Goal: Task Accomplishment & Management: Use online tool/utility

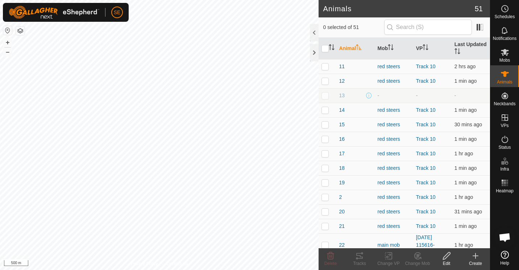
click at [94, 0] on html "SE Schedules Notifications Mobs Animals Neckbands VPs Status Infra Heatmap Help…" at bounding box center [259, 135] width 519 height 270
click at [508, 53] on icon at bounding box center [505, 52] width 9 height 9
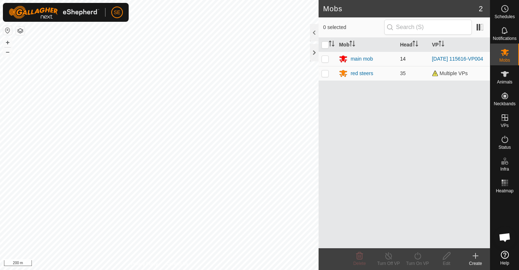
click at [327, 60] on p-checkbox at bounding box center [325, 59] width 7 height 6
checkbox input "true"
click at [388, 256] on line at bounding box center [389, 256] width 6 height 6
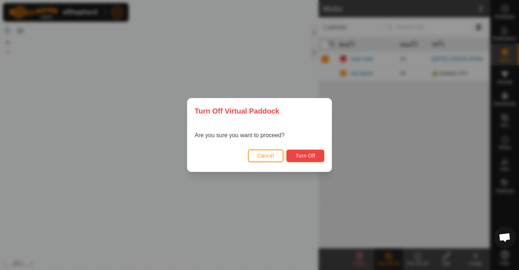
click at [305, 153] on span "Turn Off" at bounding box center [305, 156] width 20 height 6
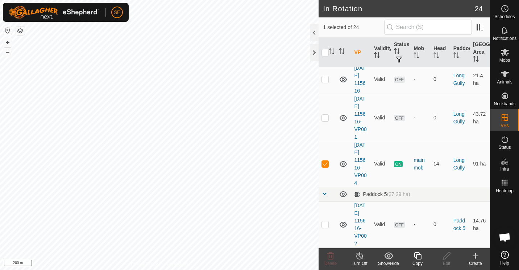
scroll to position [310, 0]
click at [418, 257] on icon at bounding box center [417, 255] width 9 height 9
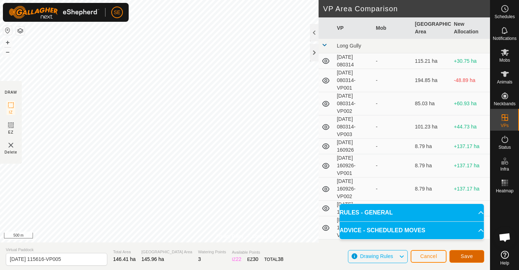
click at [476, 256] on button "Save" at bounding box center [467, 256] width 35 height 13
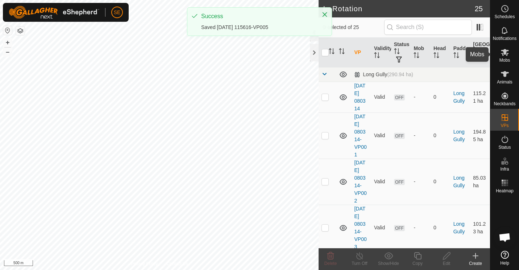
click at [502, 54] on icon at bounding box center [505, 52] width 8 height 7
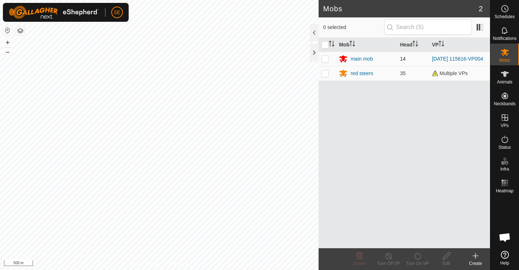
click at [323, 58] on div "SE Schedules Notifications Mobs Animals Neckbands VPs Status Infra Heatmap Help…" at bounding box center [259, 135] width 519 height 270
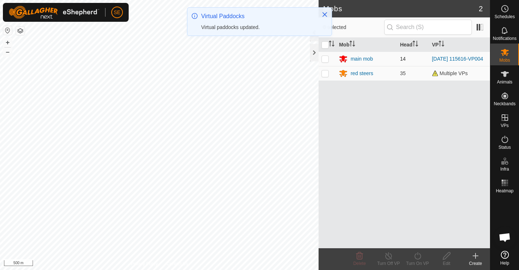
click at [324, 58] on p-checkbox at bounding box center [325, 59] width 7 height 6
checkbox input "true"
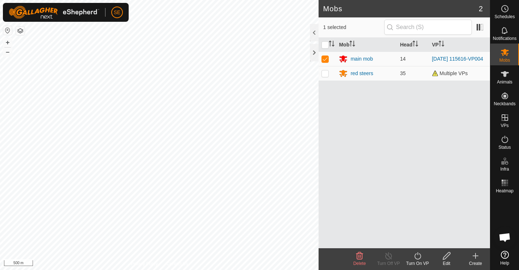
click at [415, 254] on icon at bounding box center [417, 255] width 7 height 7
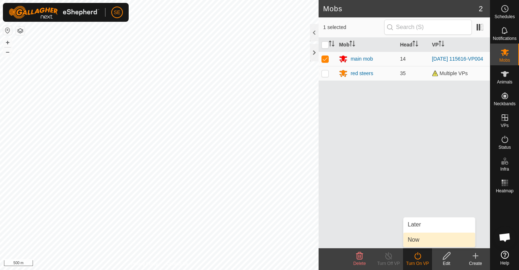
click at [416, 238] on link "Now" at bounding box center [439, 239] width 72 height 15
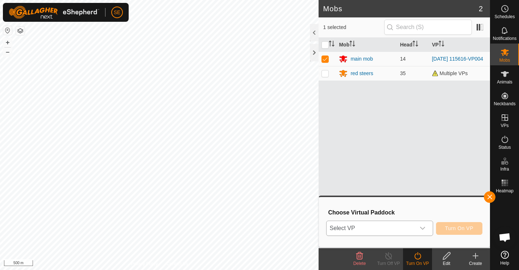
click at [423, 227] on icon "dropdown trigger" at bounding box center [423, 228] width 6 height 6
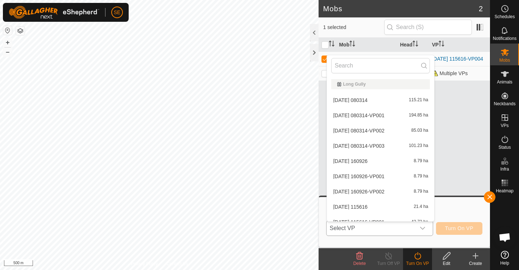
click at [357, 113] on li "[DATE] 080314-VP001 194.85 ha" at bounding box center [380, 115] width 107 height 15
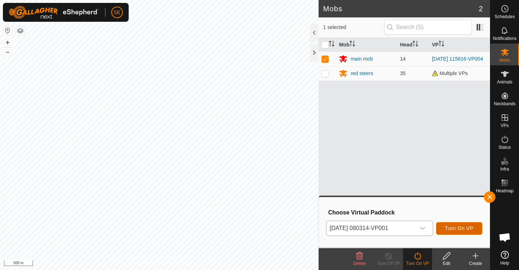
click at [465, 229] on span "Turn On VP" at bounding box center [459, 228] width 28 height 6
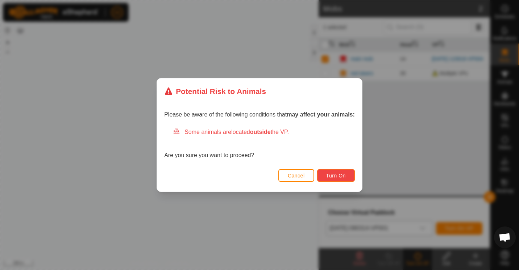
click at [341, 178] on span "Turn On" at bounding box center [336, 176] width 20 height 6
